Goal: Task Accomplishment & Management: Use online tool/utility

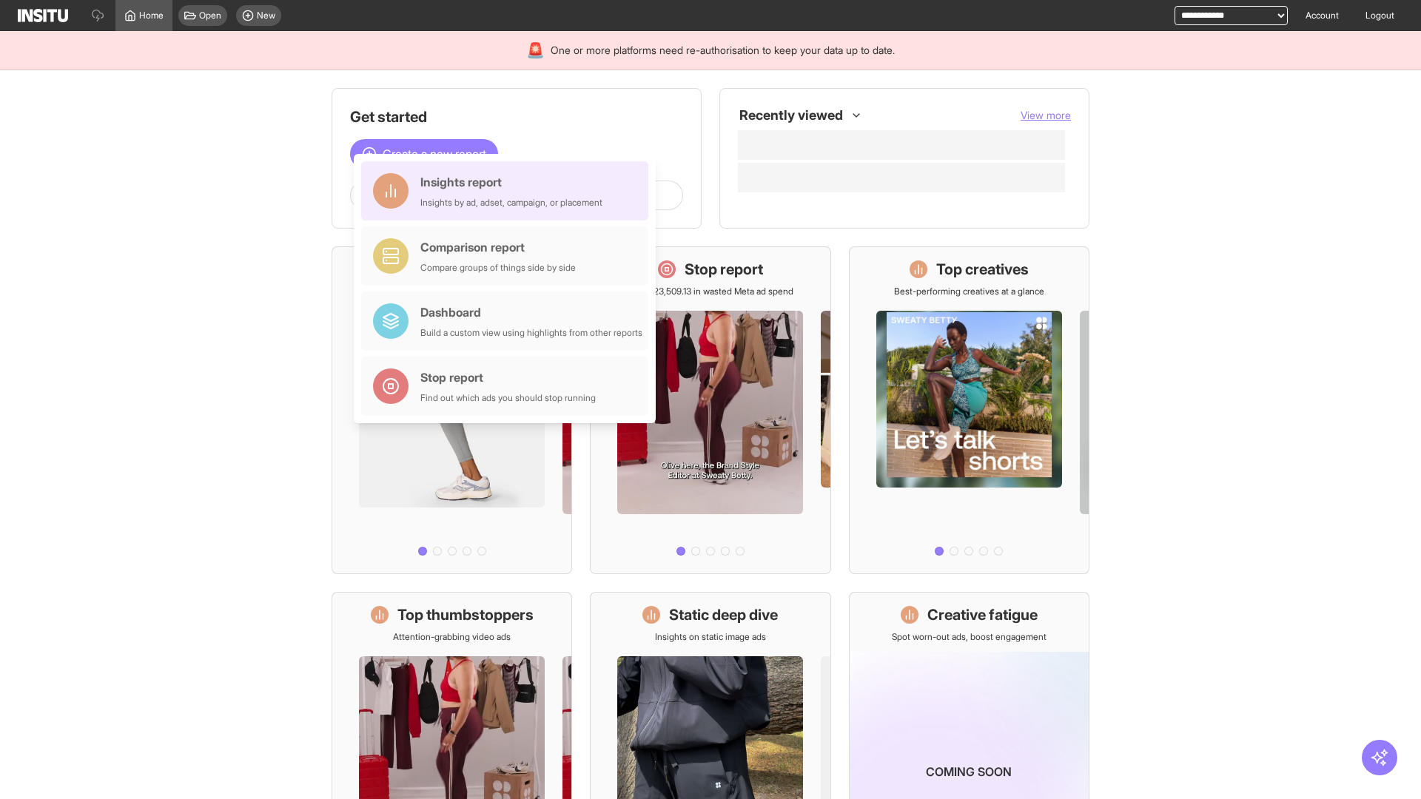
click at [508, 191] on div "Insights report Insights by ad, adset, campaign, or placement" at bounding box center [511, 191] width 182 height 36
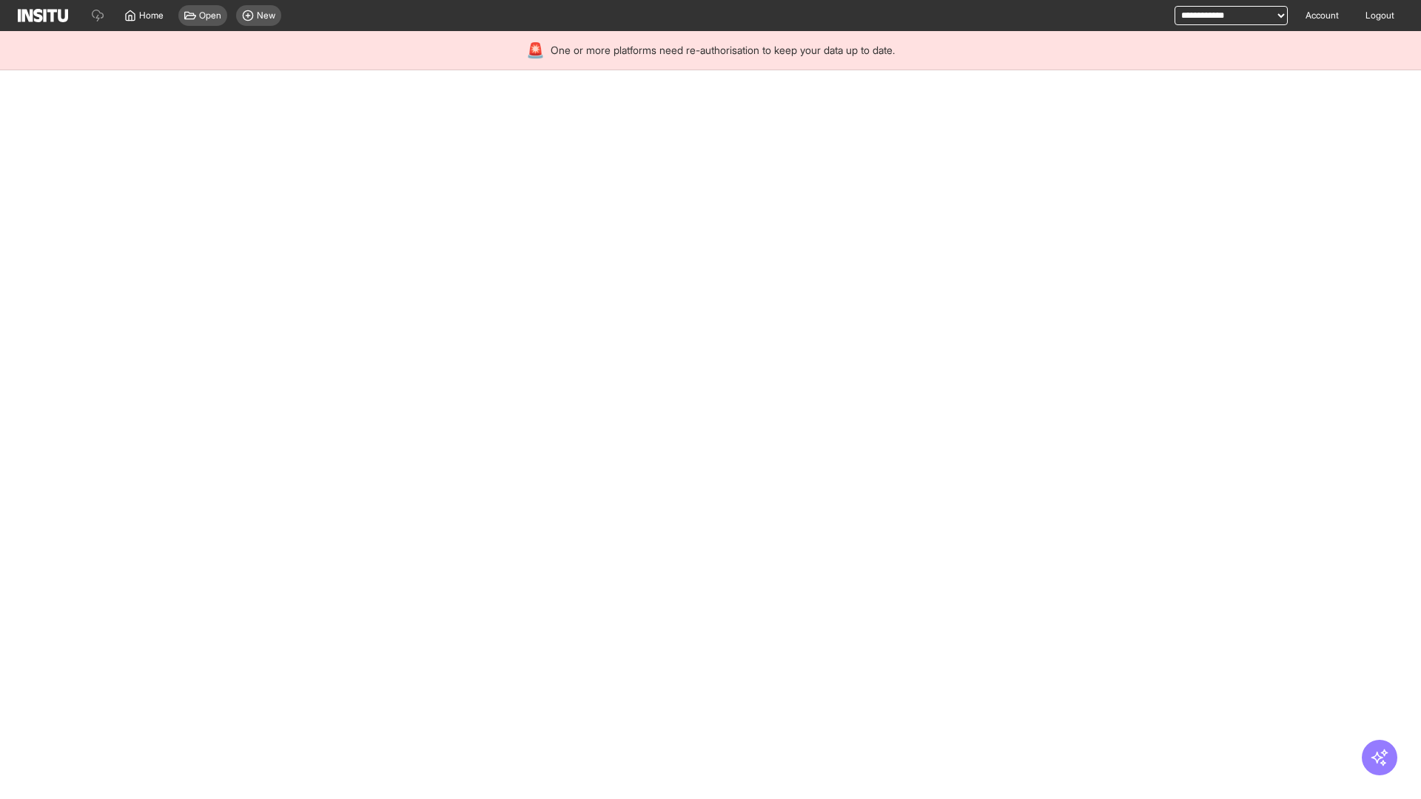
select select "**"
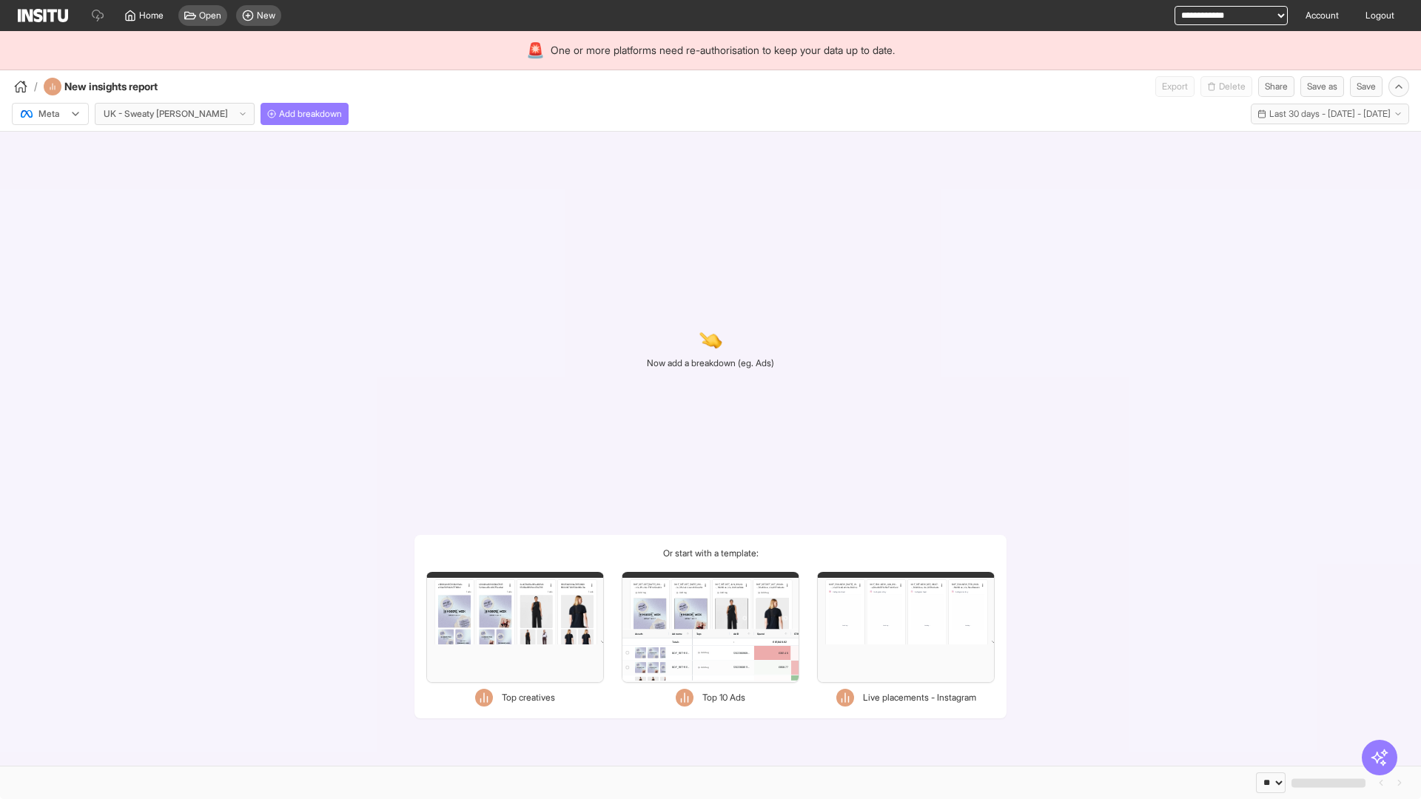
click at [50, 114] on div at bounding box center [39, 114] width 41 height 15
